Goal: Task Accomplishment & Management: Complete application form

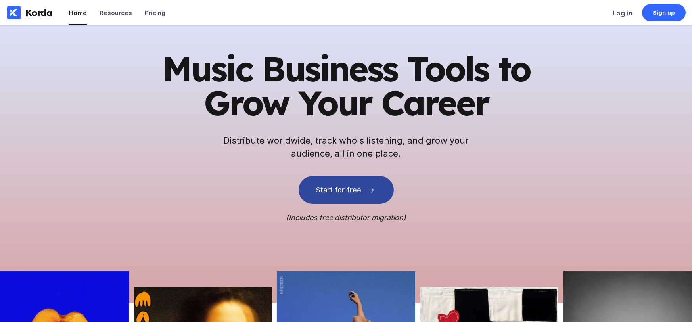
scroll to position [155, 0]
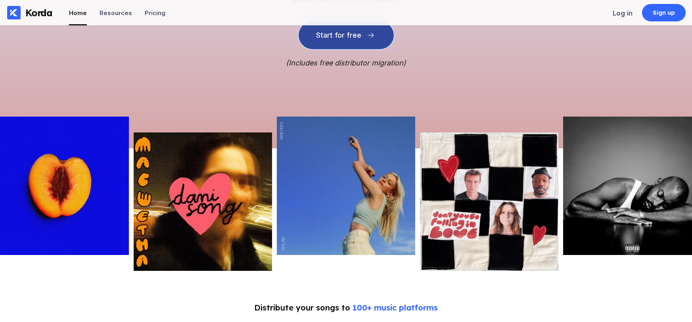
click at [341, 38] on div "Start for free" at bounding box center [338, 35] width 45 height 8
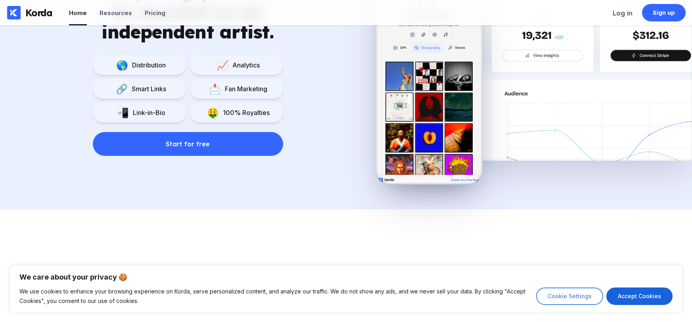
scroll to position [684, 0]
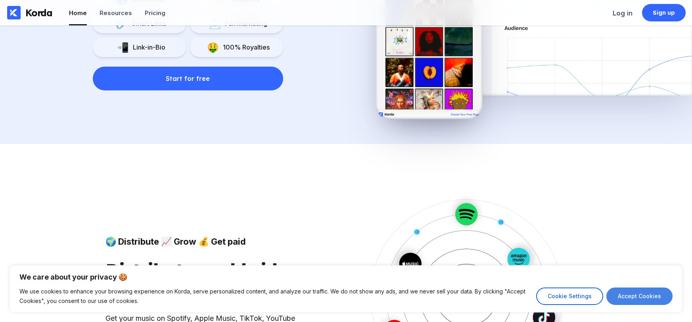
click at [634, 294] on button "Accept Cookies" at bounding box center [639, 295] width 66 height 17
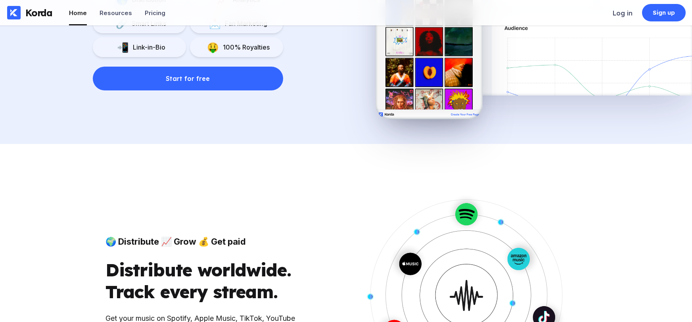
checkbox input "true"
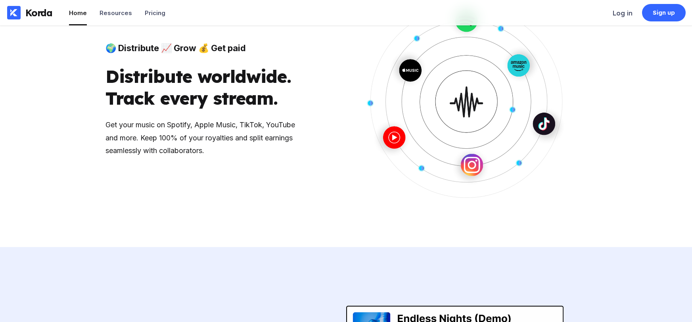
scroll to position [1101, 0]
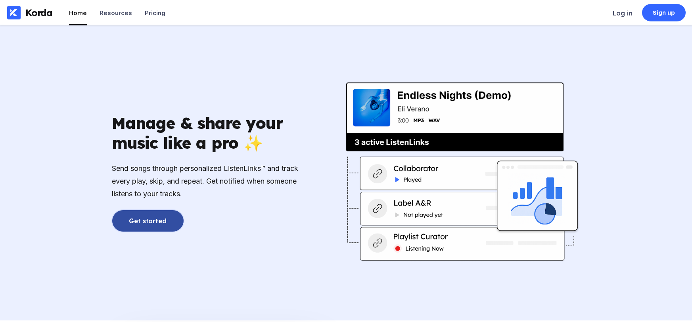
click at [153, 224] on div "Get started" at bounding box center [148, 221] width 38 height 8
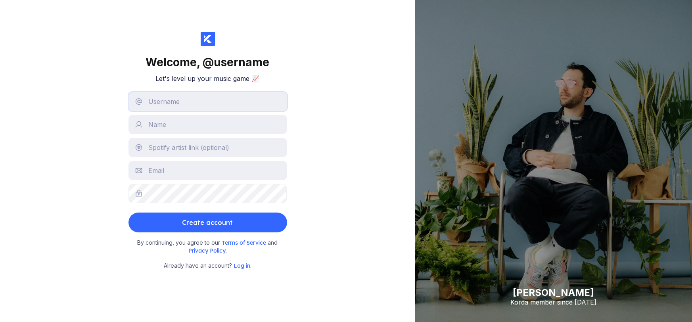
click at [184, 101] on input "text" at bounding box center [207, 101] width 159 height 19
type input "farjahamid"
click at [181, 126] on input "text" at bounding box center [207, 124] width 159 height 19
type input "[PERSON_NAME]"
click at [181, 172] on input "text" at bounding box center [207, 170] width 159 height 19
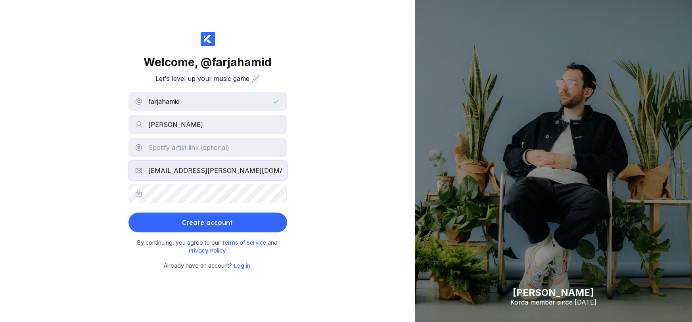
type input "[EMAIL_ADDRESS][PERSON_NAME][DOMAIN_NAME]"
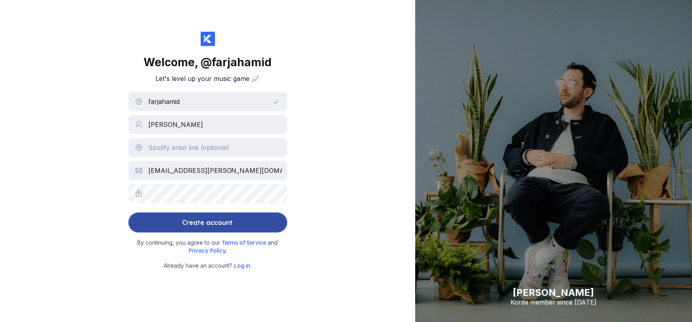
click at [219, 218] on div "Create account" at bounding box center [207, 223] width 51 height 16
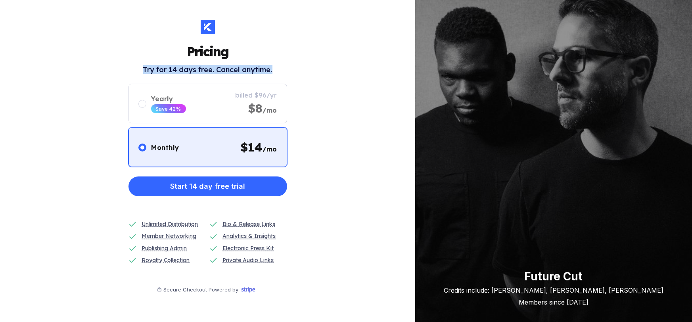
drag, startPoint x: 138, startPoint y: 73, endPoint x: 278, endPoint y: 74, distance: 139.2
click at [278, 74] on div "Pricing Try for 14 days free. Cancel anytime. Monthly $ 14 /mo Yearly Save 42% …" at bounding box center [207, 167] width 159 height 295
